Goal: Use online tool/utility: Utilize a website feature to perform a specific function

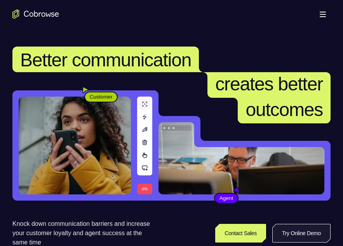
click at [295, 225] on link "Try Online Demo" at bounding box center [302, 233] width 58 height 19
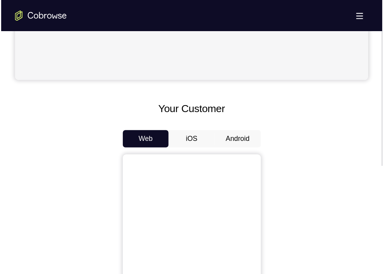
scroll to position [296, 0]
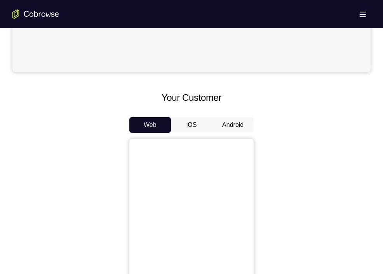
click at [231, 121] on button "Android" at bounding box center [233, 125] width 42 height 16
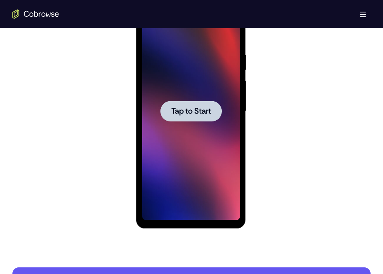
scroll to position [0, 0]
click at [198, 107] on span "Tap to Start" at bounding box center [191, 111] width 40 height 8
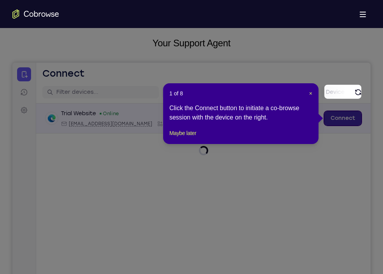
scroll to position [44, 0]
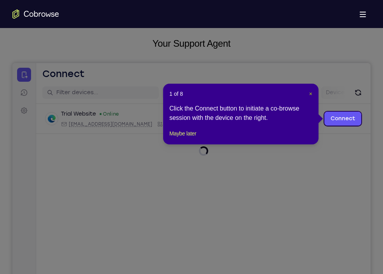
click at [310, 94] on span "×" at bounding box center [310, 94] width 3 height 6
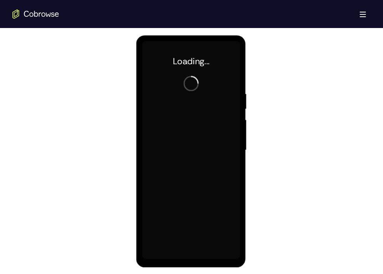
scroll to position [405, 0]
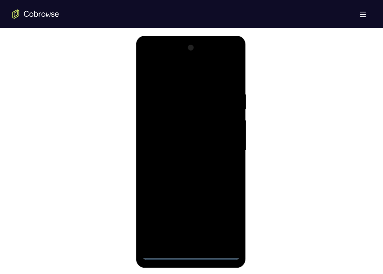
click at [194, 246] on div at bounding box center [191, 151] width 98 height 218
click at [231, 222] on div at bounding box center [191, 151] width 98 height 218
click at [176, 77] on div at bounding box center [191, 151] width 98 height 218
click at [218, 148] on div at bounding box center [191, 151] width 98 height 218
click at [179, 164] on div at bounding box center [191, 151] width 98 height 218
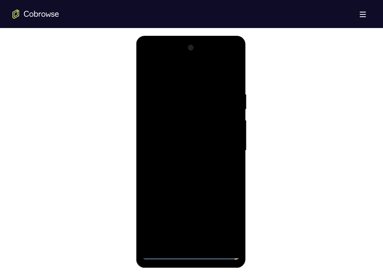
click at [180, 142] on div at bounding box center [191, 151] width 98 height 218
click at [180, 134] on div at bounding box center [191, 151] width 98 height 218
click at [180, 145] on div at bounding box center [191, 151] width 98 height 218
click at [182, 149] on div at bounding box center [191, 151] width 98 height 218
click at [183, 177] on div at bounding box center [191, 151] width 98 height 218
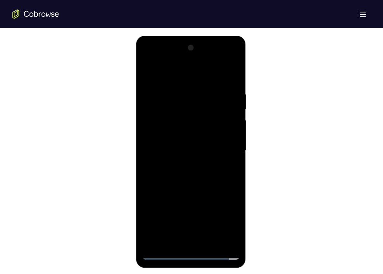
click at [183, 177] on div at bounding box center [191, 151] width 98 height 218
click at [234, 82] on div at bounding box center [191, 151] width 98 height 218
click at [179, 91] on div at bounding box center [191, 151] width 98 height 218
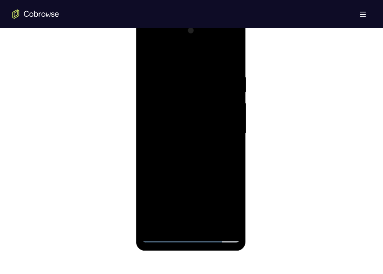
scroll to position [424, 0]
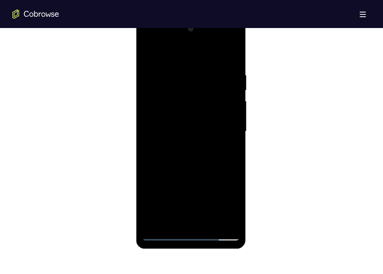
drag, startPoint x: 230, startPoint y: 128, endPoint x: 230, endPoint y: 147, distance: 19.0
click at [230, 147] on div at bounding box center [191, 132] width 98 height 218
click at [196, 178] on div at bounding box center [191, 132] width 98 height 218
click at [158, 160] on div at bounding box center [191, 132] width 98 height 218
click at [148, 151] on div at bounding box center [191, 132] width 98 height 218
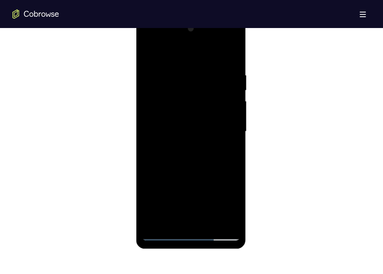
click at [183, 179] on div at bounding box center [191, 132] width 98 height 218
click at [190, 170] on div at bounding box center [191, 132] width 98 height 218
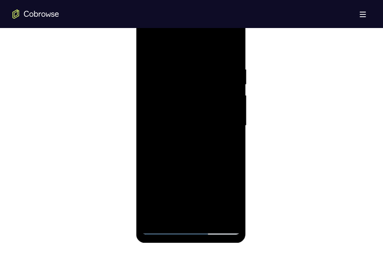
scroll to position [427, 0]
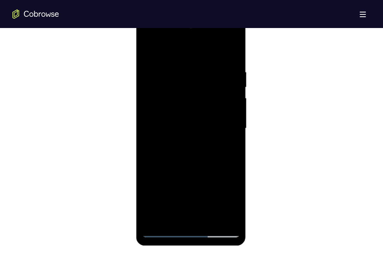
click at [151, 51] on div at bounding box center [191, 128] width 98 height 218
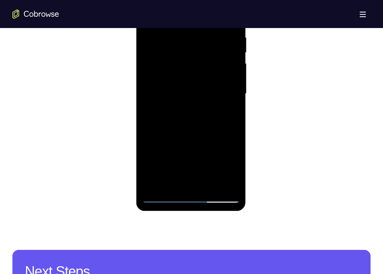
scroll to position [462, 0]
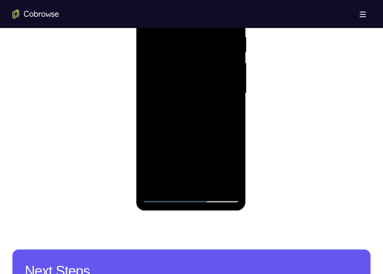
click at [223, 100] on div at bounding box center [191, 93] width 98 height 218
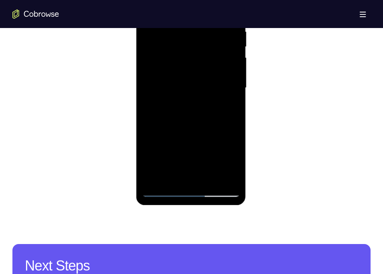
scroll to position [438, 0]
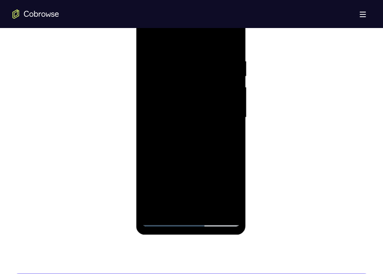
click at [229, 118] on div at bounding box center [191, 118] width 98 height 218
drag, startPoint x: 229, startPoint y: 148, endPoint x: 229, endPoint y: 118, distance: 29.5
click at [229, 118] on div at bounding box center [191, 118] width 98 height 218
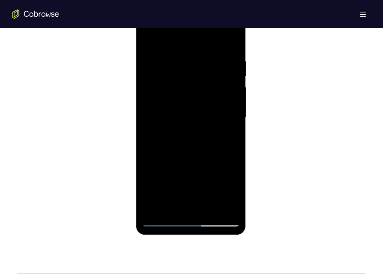
click at [229, 118] on div at bounding box center [191, 118] width 98 height 218
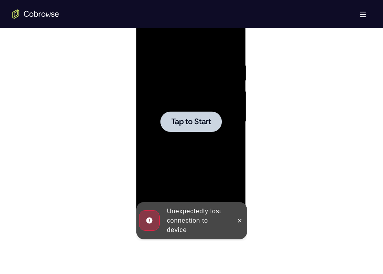
scroll to position [436, 0]
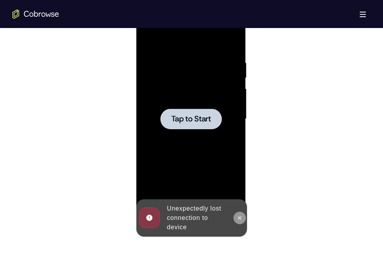
click at [240, 212] on button at bounding box center [239, 217] width 12 height 12
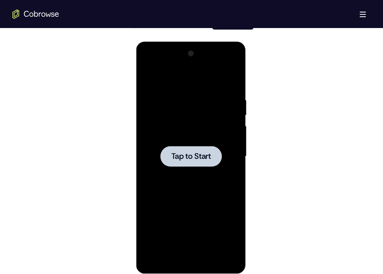
scroll to position [398, 0]
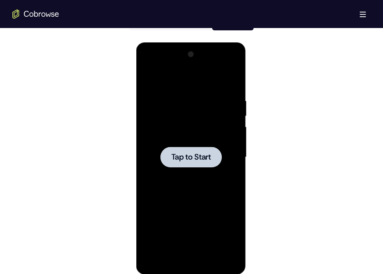
click at [199, 155] on span "Tap to Start" at bounding box center [191, 157] width 40 height 8
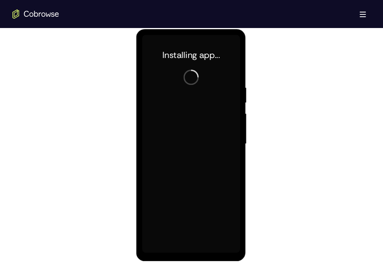
scroll to position [411, 0]
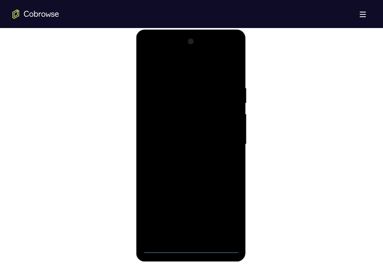
click at [190, 246] on div at bounding box center [191, 144] width 98 height 218
click at [226, 211] on div at bounding box center [191, 144] width 98 height 218
click at [157, 52] on div at bounding box center [191, 144] width 98 height 218
click at [227, 143] on div at bounding box center [191, 144] width 98 height 218
click at [180, 159] on div at bounding box center [191, 144] width 98 height 218
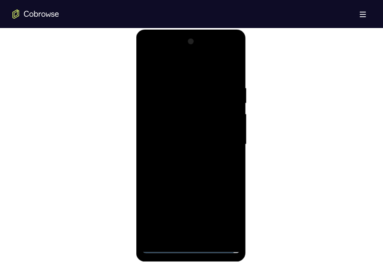
click at [178, 136] on div at bounding box center [191, 144] width 98 height 218
click at [187, 131] on div at bounding box center [191, 144] width 98 height 218
click at [191, 142] on div at bounding box center [191, 144] width 98 height 218
click at [196, 170] on div at bounding box center [191, 144] width 98 height 218
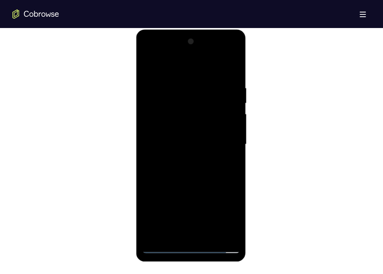
click at [232, 70] on div at bounding box center [191, 144] width 98 height 218
click at [211, 232] on div at bounding box center [191, 144] width 98 height 218
click at [203, 188] on div at bounding box center [191, 144] width 98 height 218
click at [203, 152] on div at bounding box center [191, 144] width 98 height 218
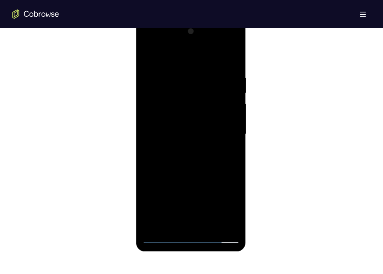
scroll to position [432, 0]
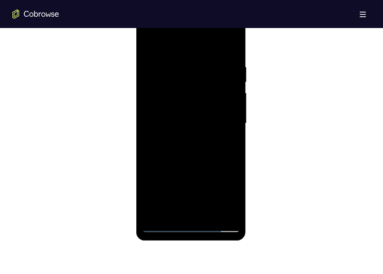
click at [180, 210] on div at bounding box center [191, 123] width 98 height 218
click at [233, 199] on div at bounding box center [191, 123] width 98 height 218
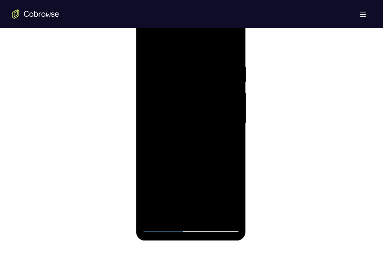
click at [230, 145] on div at bounding box center [191, 123] width 98 height 218
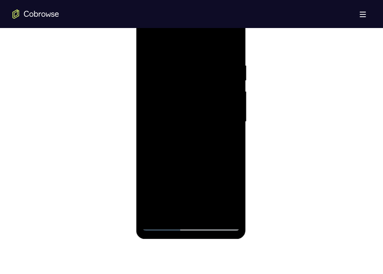
scroll to position [435, 0]
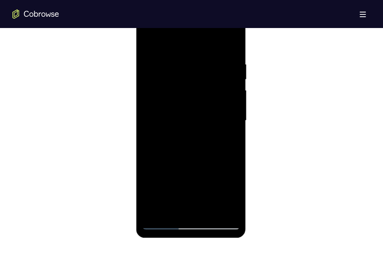
click at [147, 40] on div at bounding box center [191, 121] width 98 height 218
click at [227, 96] on div at bounding box center [191, 121] width 98 height 218
click at [150, 44] on div at bounding box center [191, 121] width 98 height 218
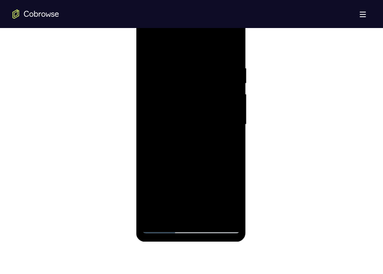
scroll to position [430, 0]
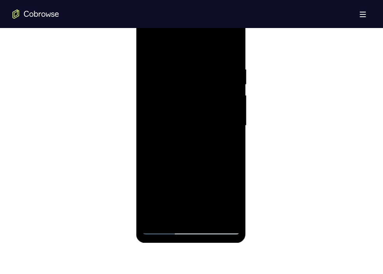
click at [210, 70] on div at bounding box center [191, 126] width 98 height 218
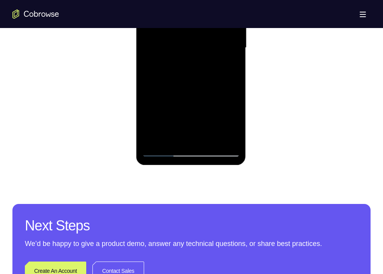
scroll to position [508, 0]
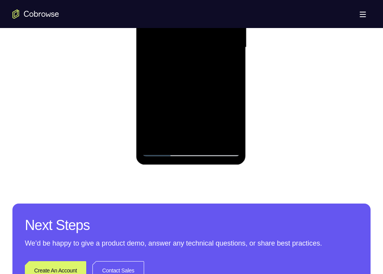
click at [205, 86] on div at bounding box center [191, 48] width 98 height 218
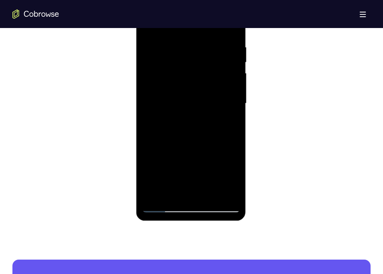
scroll to position [450, 0]
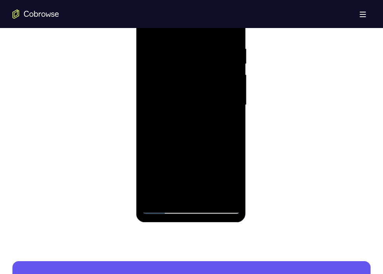
click at [210, 54] on div at bounding box center [191, 105] width 98 height 218
click at [210, 82] on div at bounding box center [191, 105] width 98 height 218
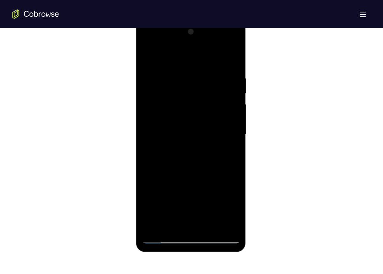
scroll to position [420, 0]
click at [151, 56] on div at bounding box center [191, 135] width 98 height 218
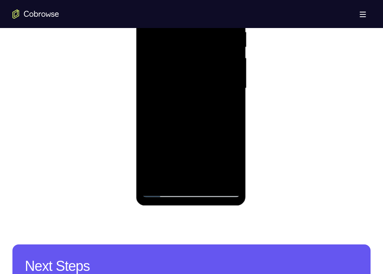
scroll to position [467, 0]
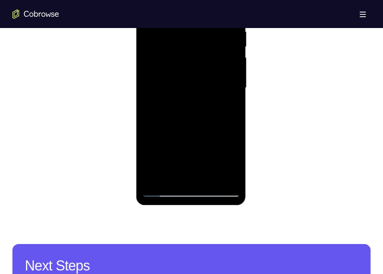
click at [230, 179] on div at bounding box center [191, 88] width 98 height 218
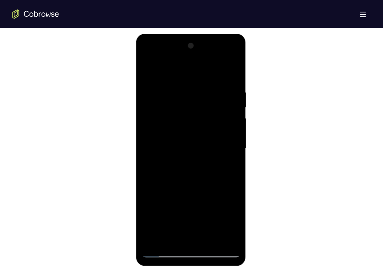
scroll to position [406, 0]
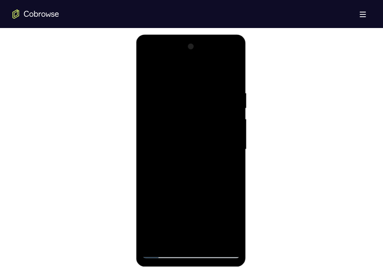
click at [150, 70] on div at bounding box center [191, 149] width 98 height 218
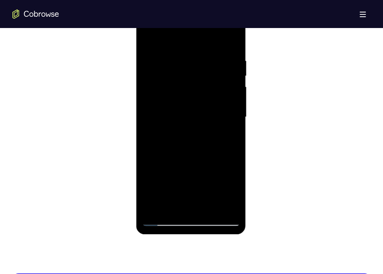
scroll to position [439, 0]
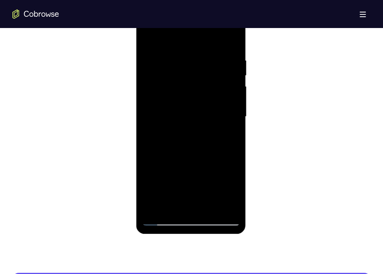
click at [187, 190] on div at bounding box center [191, 117] width 98 height 218
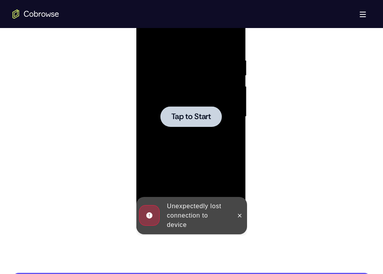
click at [182, 110] on div at bounding box center [190, 116] width 61 height 21
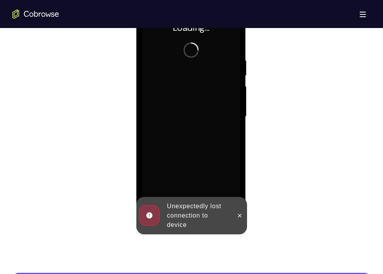
scroll to position [467, 0]
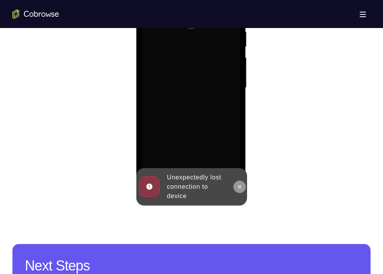
click at [240, 187] on icon at bounding box center [239, 186] width 6 height 6
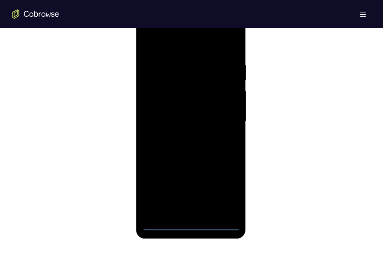
scroll to position [456, 0]
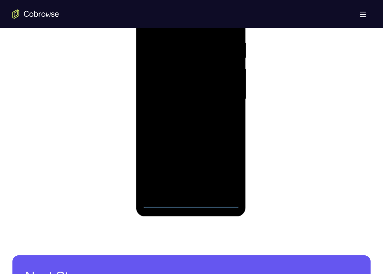
click at [195, 201] on div at bounding box center [191, 99] width 98 height 218
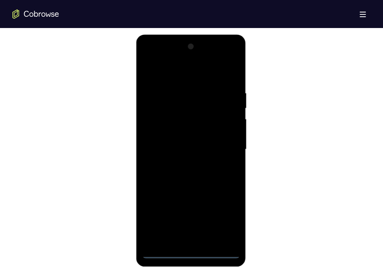
scroll to position [409, 0]
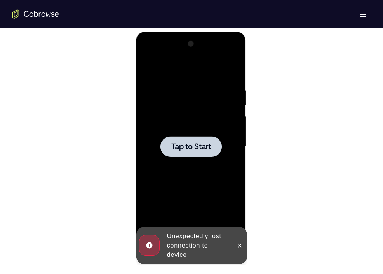
drag, startPoint x: 79, startPoint y: 199, endPoint x: 101, endPoint y: 146, distance: 57.5
click at [101, 146] on div at bounding box center [191, 145] width 358 height 239
click at [192, 145] on span "Tap to Start" at bounding box center [191, 147] width 40 height 8
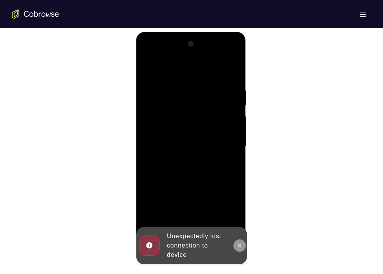
click at [242, 246] on button at bounding box center [239, 245] width 12 height 12
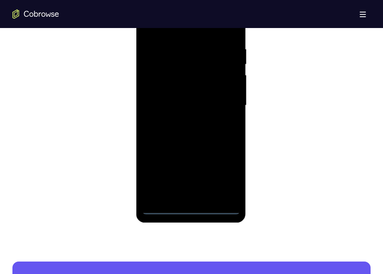
scroll to position [453, 0]
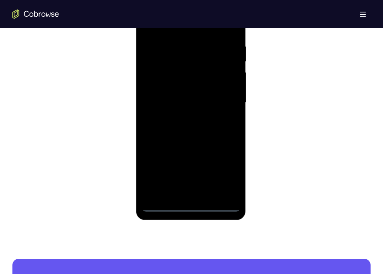
click at [195, 203] on div at bounding box center [191, 103] width 98 height 218
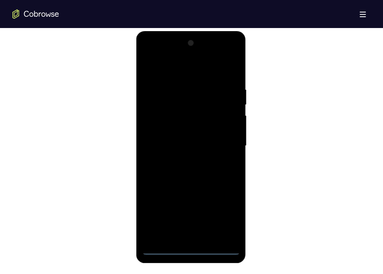
scroll to position [410, 0]
click at [192, 246] on div at bounding box center [191, 145] width 98 height 218
click at [231, 212] on div at bounding box center [191, 145] width 98 height 218
click at [158, 57] on div at bounding box center [191, 145] width 98 height 218
click at [223, 143] on div at bounding box center [191, 145] width 98 height 218
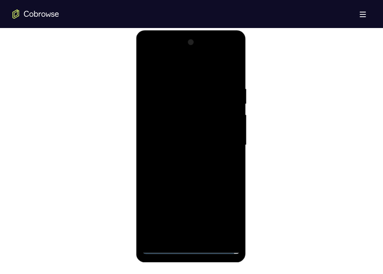
click at [181, 159] on div at bounding box center [191, 145] width 98 height 218
click at [180, 136] on div at bounding box center [191, 145] width 98 height 218
click at [185, 130] on div at bounding box center [191, 145] width 98 height 218
click at [191, 143] on div at bounding box center [191, 145] width 98 height 218
click at [200, 172] on div at bounding box center [191, 145] width 98 height 218
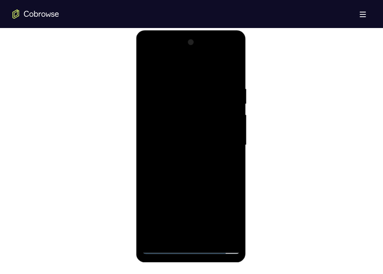
click at [233, 73] on div at bounding box center [191, 145] width 98 height 218
click at [211, 235] on div at bounding box center [191, 145] width 98 height 218
click at [209, 188] on div at bounding box center [191, 145] width 98 height 218
click at [182, 99] on div at bounding box center [191, 145] width 98 height 218
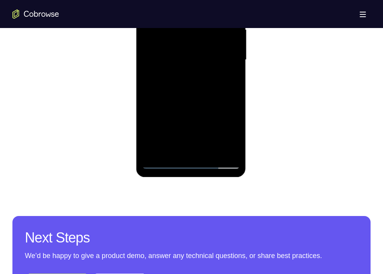
scroll to position [503, 0]
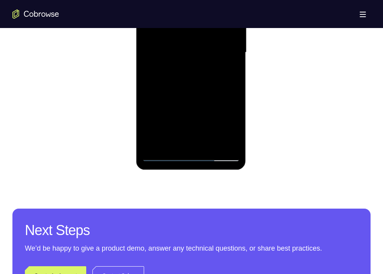
click at [193, 98] on div at bounding box center [191, 53] width 98 height 218
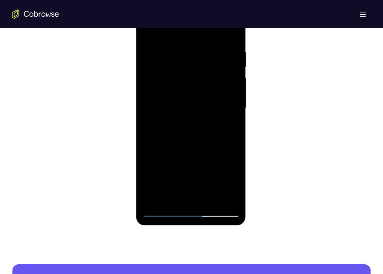
scroll to position [429, 0]
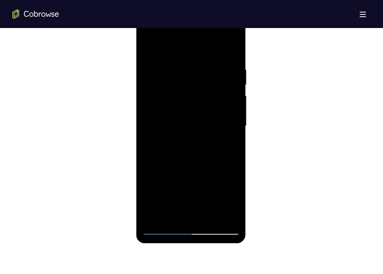
click at [184, 73] on div at bounding box center [191, 126] width 98 height 218
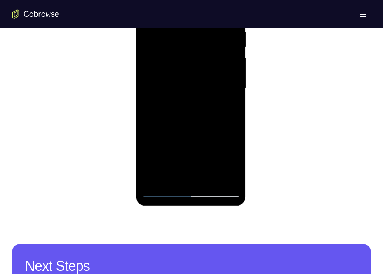
scroll to position [464, 0]
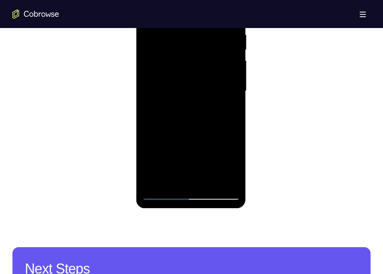
click at [203, 71] on div at bounding box center [191, 91] width 98 height 218
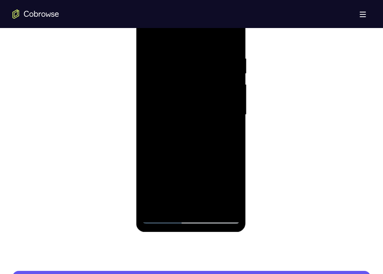
scroll to position [440, 0]
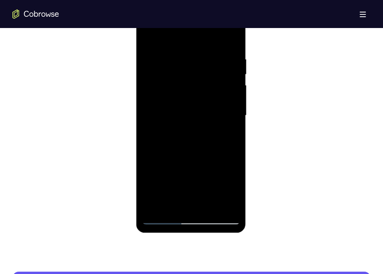
click at [150, 37] on div at bounding box center [191, 116] width 98 height 218
click at [179, 54] on div at bounding box center [191, 116] width 98 height 218
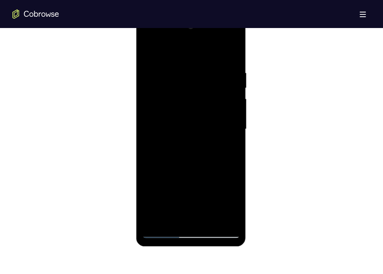
scroll to position [426, 0]
click at [235, 124] on div at bounding box center [191, 129] width 98 height 218
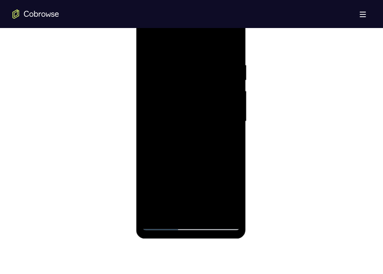
scroll to position [437, 0]
click at [231, 40] on div at bounding box center [191, 118] width 98 height 218
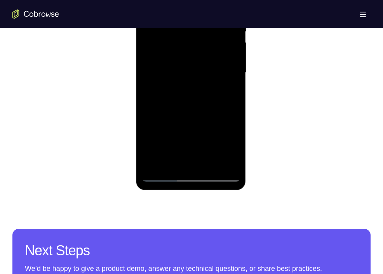
click at [227, 165] on div at bounding box center [191, 73] width 98 height 218
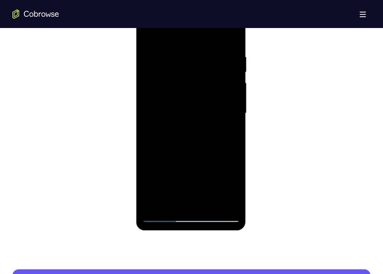
scroll to position [438, 0]
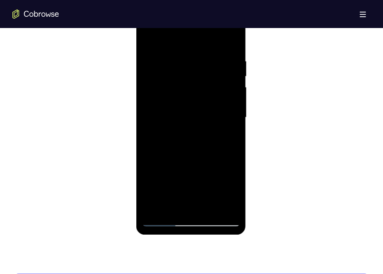
click at [149, 41] on div at bounding box center [191, 118] width 98 height 218
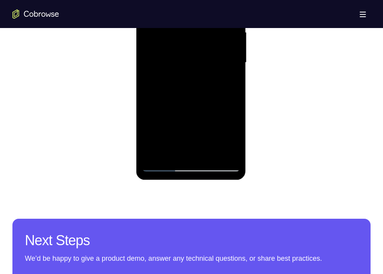
scroll to position [496, 0]
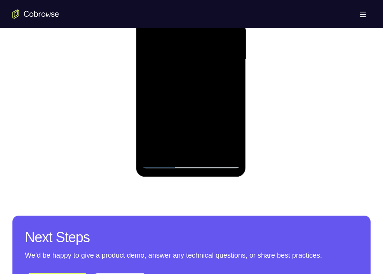
click at [172, 131] on div at bounding box center [191, 60] width 98 height 218
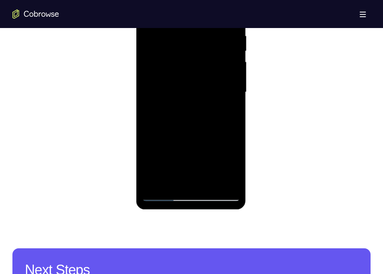
scroll to position [464, 0]
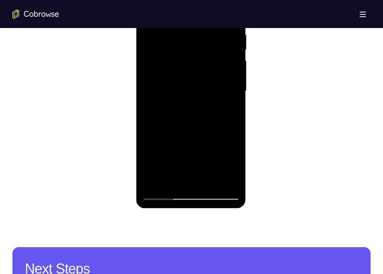
click at [212, 182] on div at bounding box center [191, 91] width 98 height 218
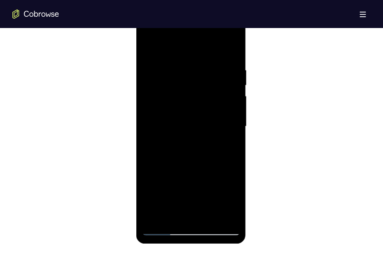
scroll to position [428, 0]
click at [190, 117] on div at bounding box center [191, 127] width 98 height 218
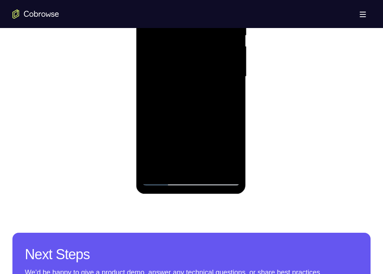
scroll to position [482, 0]
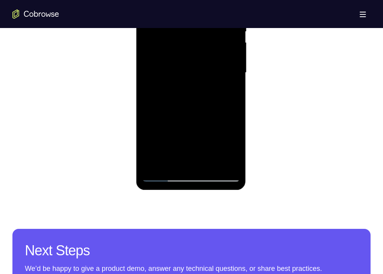
click at [184, 161] on div at bounding box center [191, 73] width 98 height 218
click at [227, 93] on div at bounding box center [191, 73] width 98 height 218
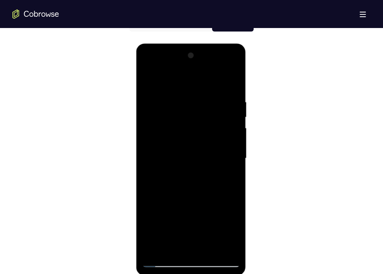
scroll to position [395, 0]
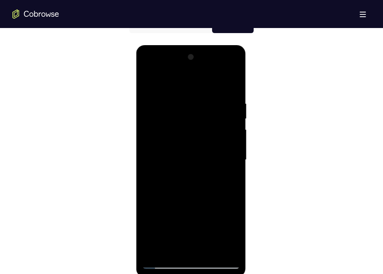
click at [149, 84] on div at bounding box center [191, 160] width 98 height 218
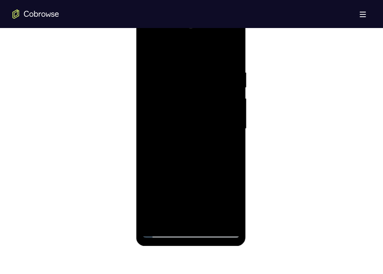
scroll to position [427, 0]
click at [150, 47] on div at bounding box center [191, 128] width 98 height 218
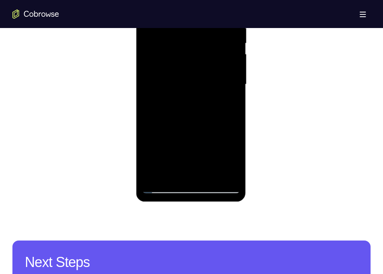
scroll to position [475, 0]
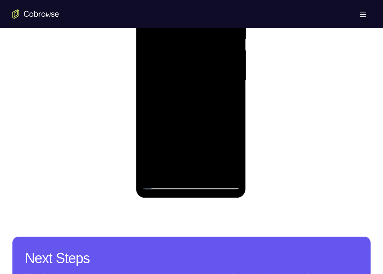
click at [194, 173] on div at bounding box center [191, 81] width 98 height 218
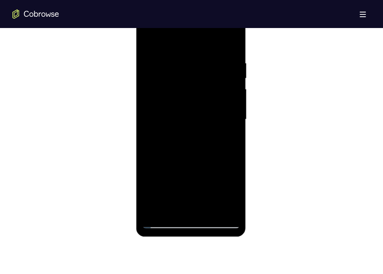
scroll to position [435, 0]
click at [104, 146] on div at bounding box center [191, 118] width 358 height 239
drag, startPoint x: 208, startPoint y: 175, endPoint x: 206, endPoint y: 42, distance: 133.4
click at [206, 42] on div at bounding box center [191, 120] width 98 height 218
drag, startPoint x: 205, startPoint y: 183, endPoint x: 204, endPoint y: 43, distance: 140.0
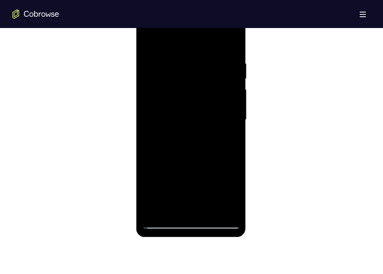
click at [204, 43] on div at bounding box center [191, 120] width 98 height 218
